Goal: Transaction & Acquisition: Book appointment/travel/reservation

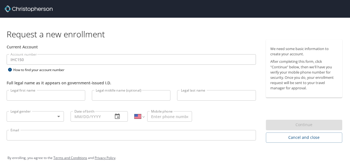
select select "US"
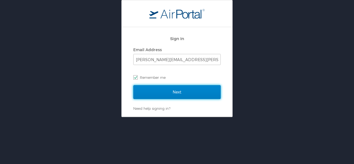
click at [199, 92] on input "Next" at bounding box center [176, 92] width 87 height 14
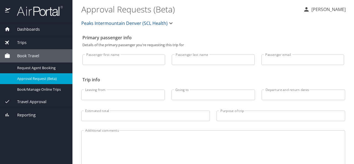
click at [23, 42] on span "Trips" at bounding box center [18, 43] width 16 height 6
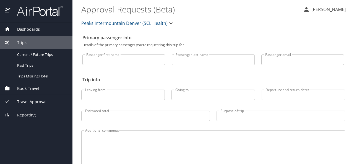
click at [22, 28] on span "Dashboards" at bounding box center [25, 29] width 30 height 6
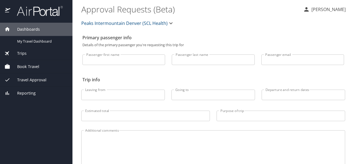
click at [22, 28] on span "Dashboards" at bounding box center [25, 29] width 30 height 6
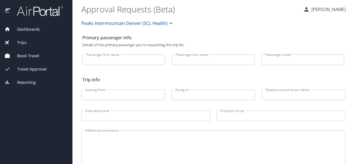
click at [26, 29] on span "Dashboards" at bounding box center [25, 29] width 30 height 6
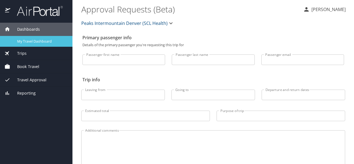
click at [28, 39] on span "My Travel Dashboard" at bounding box center [41, 41] width 49 height 5
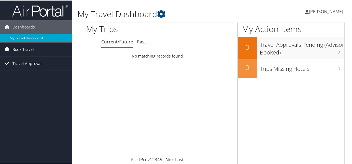
click at [27, 49] on span "Book Travel" at bounding box center [22, 49] width 21 height 14
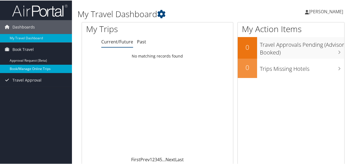
click at [32, 67] on link "Book/Manage Online Trips" at bounding box center [36, 68] width 72 height 8
